Goal: Download file/media

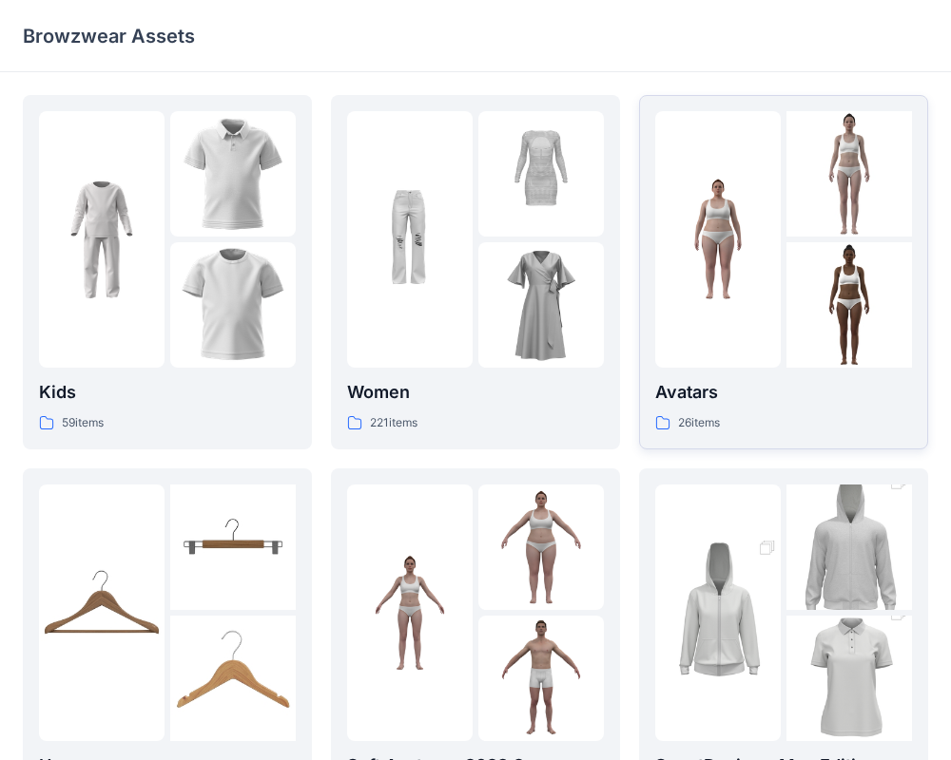
click at [721, 252] on img at bounding box center [717, 239] width 125 height 125
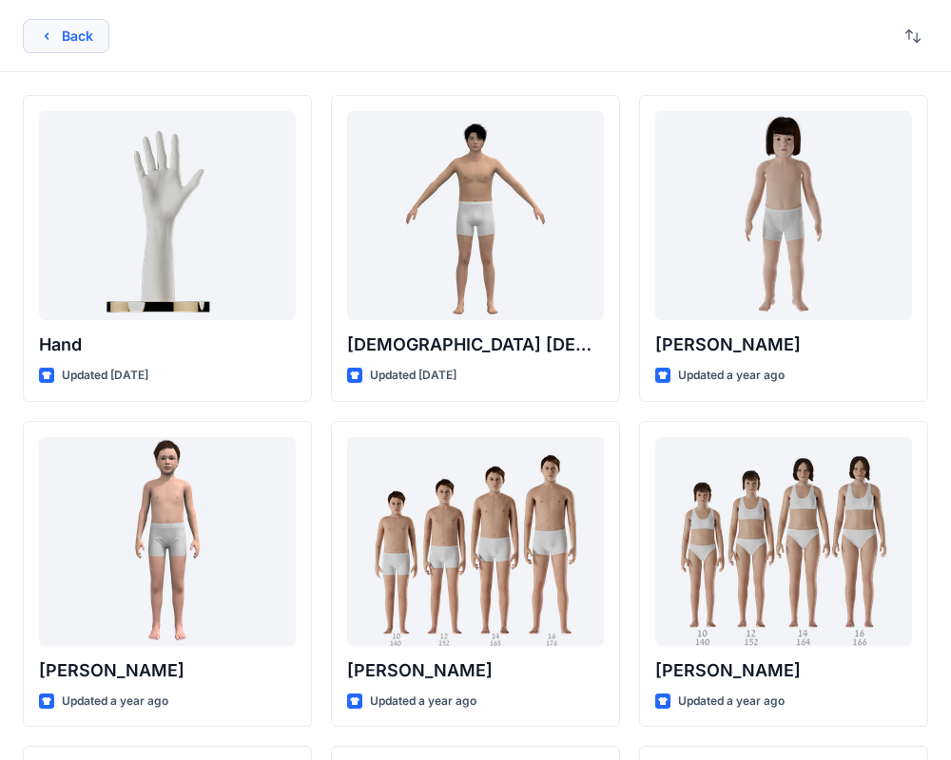
click at [87, 43] on button "Back" at bounding box center [66, 36] width 87 height 34
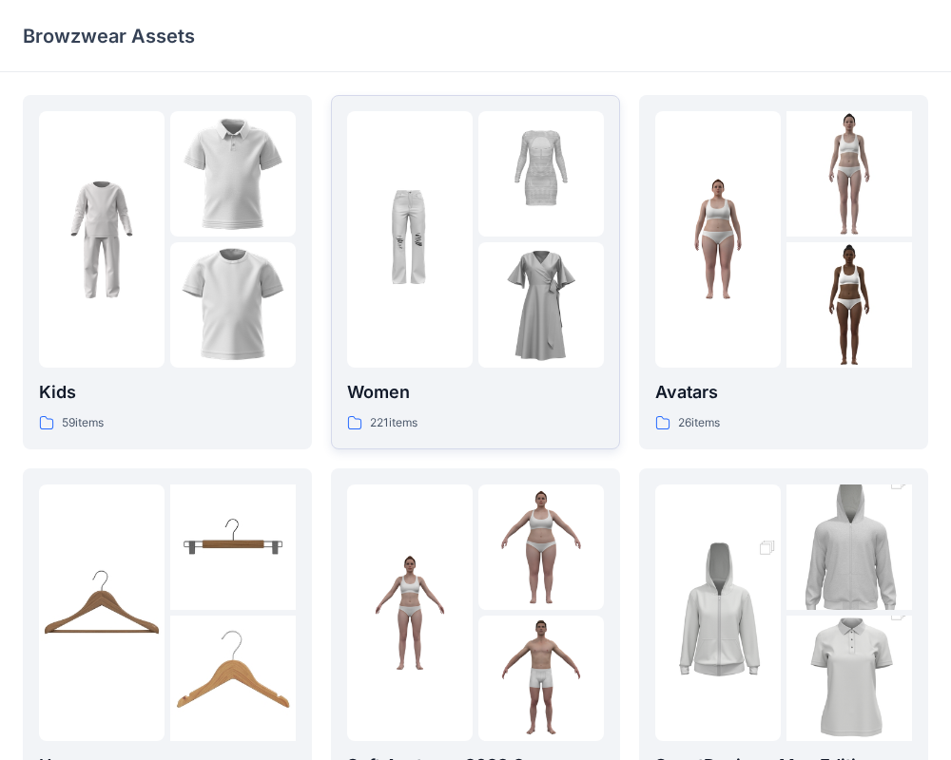
click at [480, 289] on img at bounding box center [540, 304] width 125 height 125
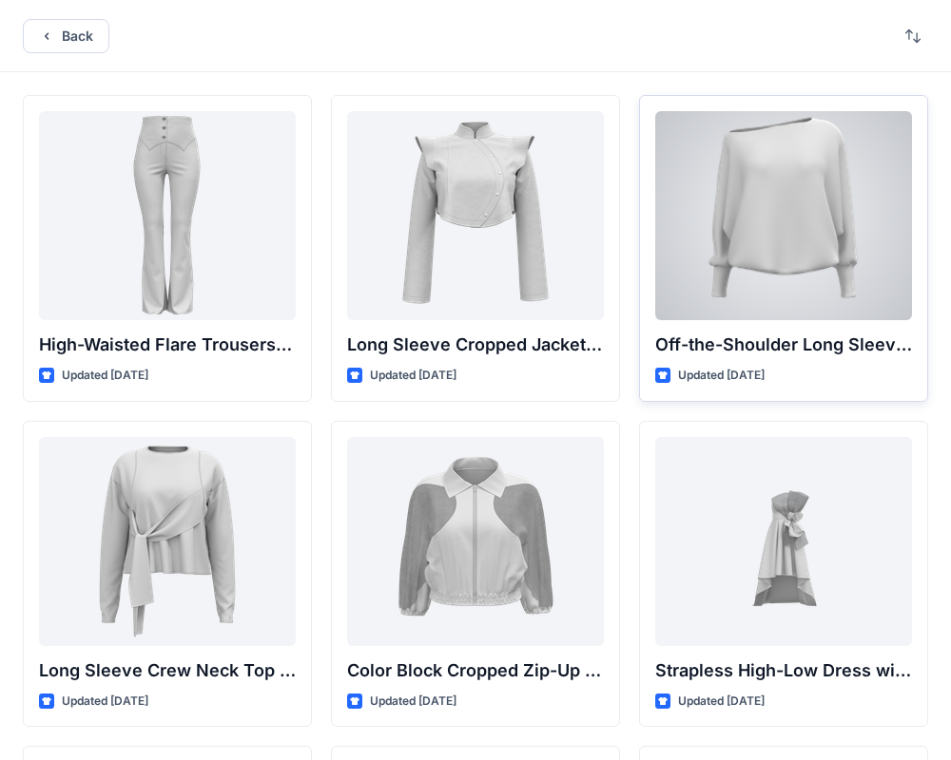
click at [760, 244] on div at bounding box center [783, 215] width 257 height 209
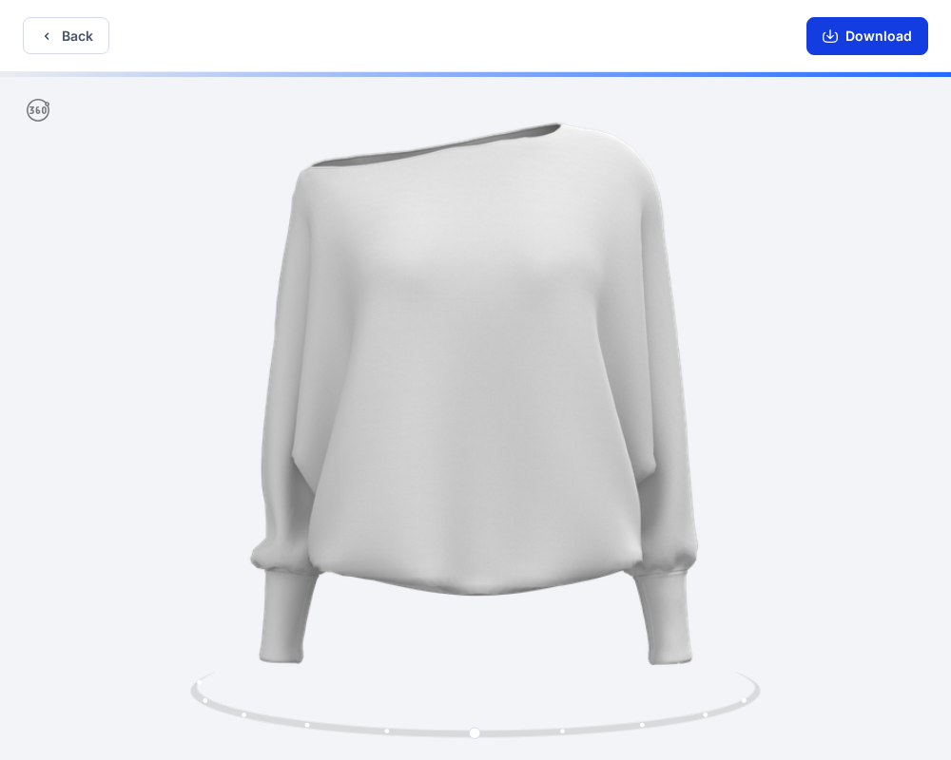
click at [861, 46] on button "Download" at bounding box center [867, 36] width 122 height 38
